Goal: Information Seeking & Learning: Learn about a topic

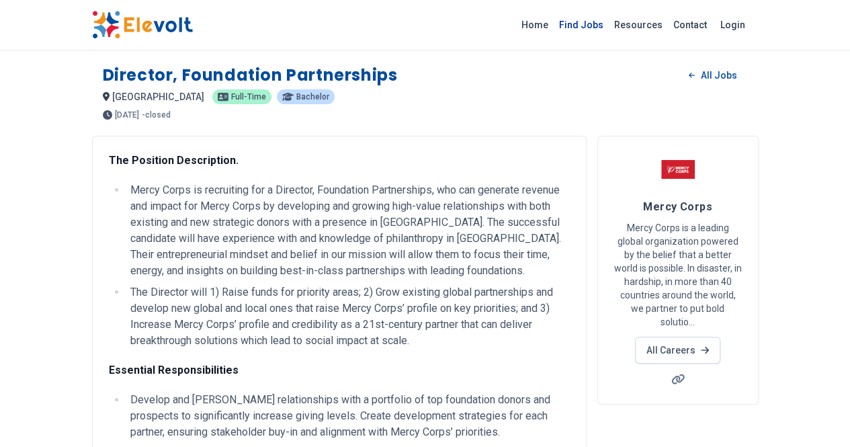
click at [609, 24] on link "Find Jobs" at bounding box center [581, 24] width 55 height 21
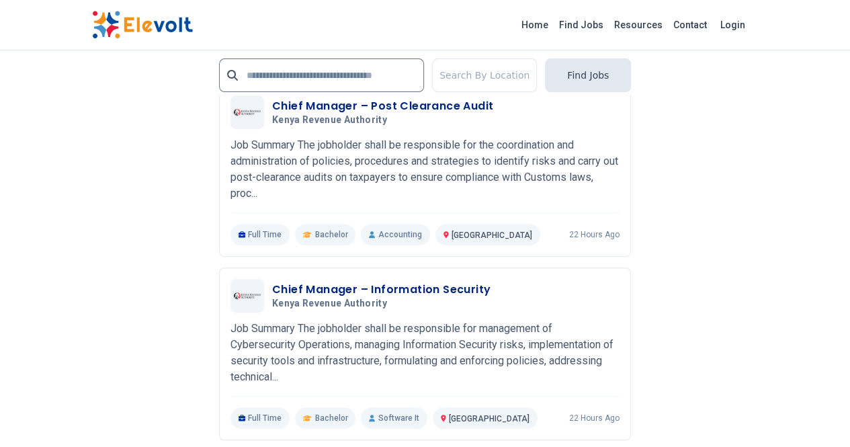
scroll to position [2828, 0]
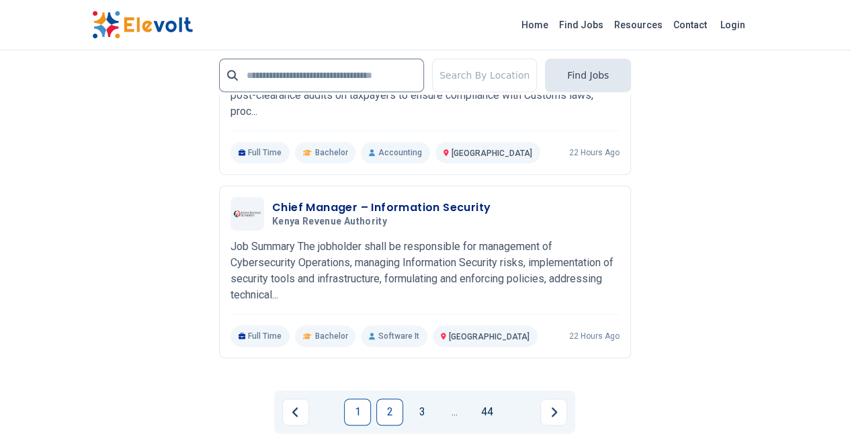
click at [389, 398] on link "2" at bounding box center [389, 411] width 27 height 27
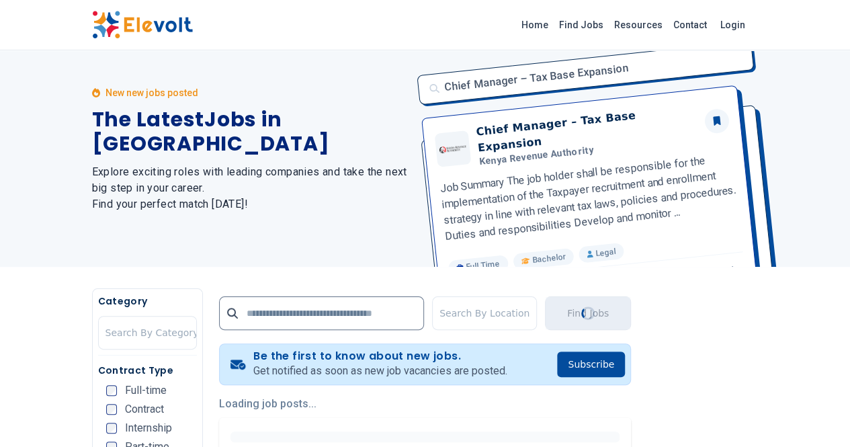
scroll to position [0, 0]
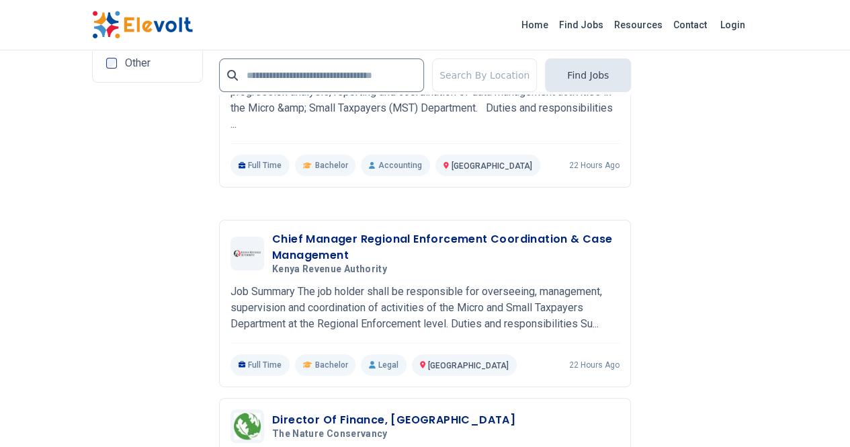
scroll to position [2636, 0]
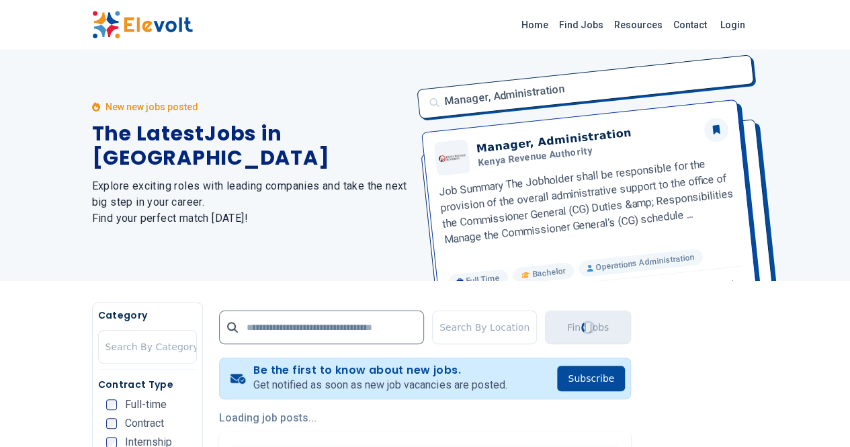
scroll to position [0, 0]
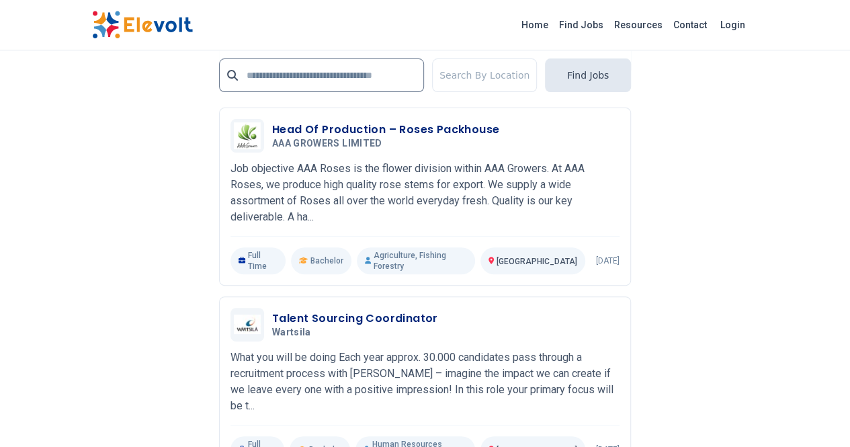
scroll to position [2721, 0]
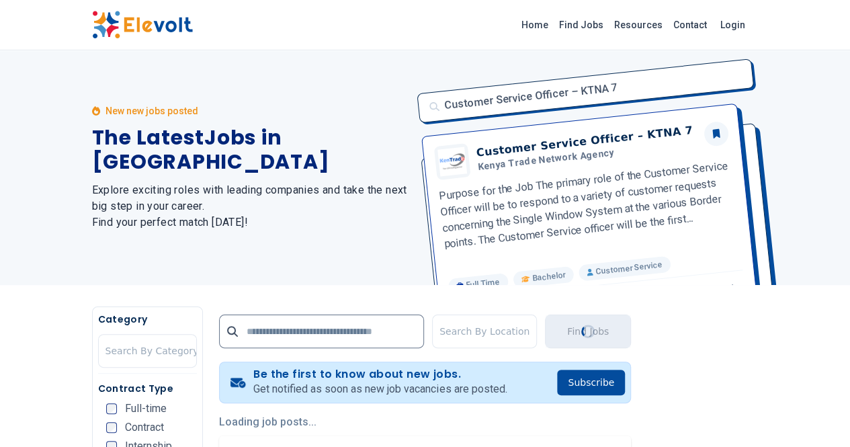
scroll to position [0, 0]
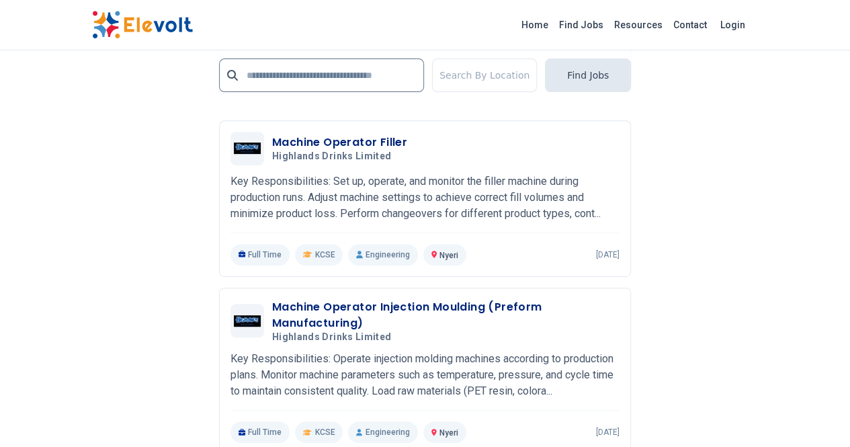
scroll to position [2791, 0]
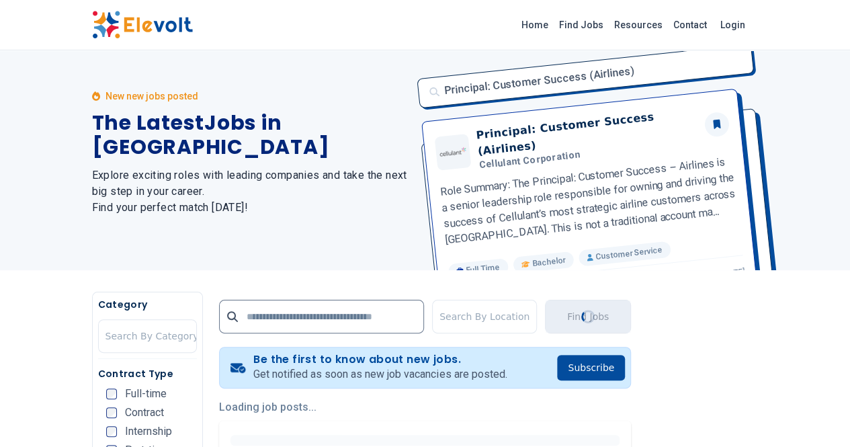
scroll to position [0, 0]
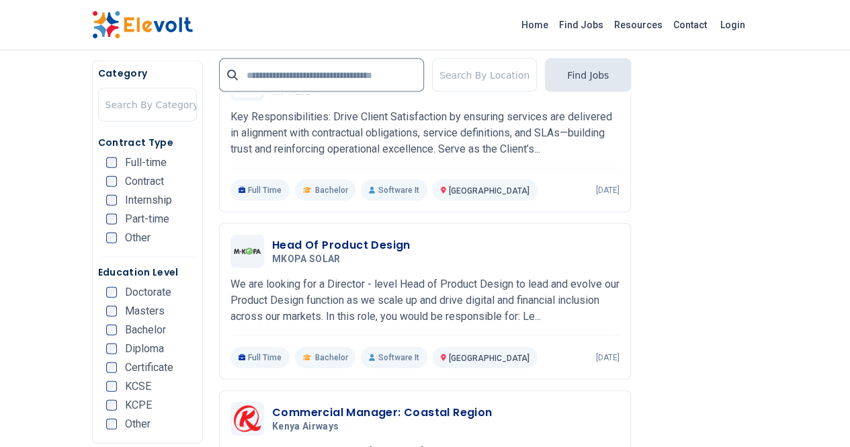
scroll to position [1490, 0]
